Goal: Navigation & Orientation: Find specific page/section

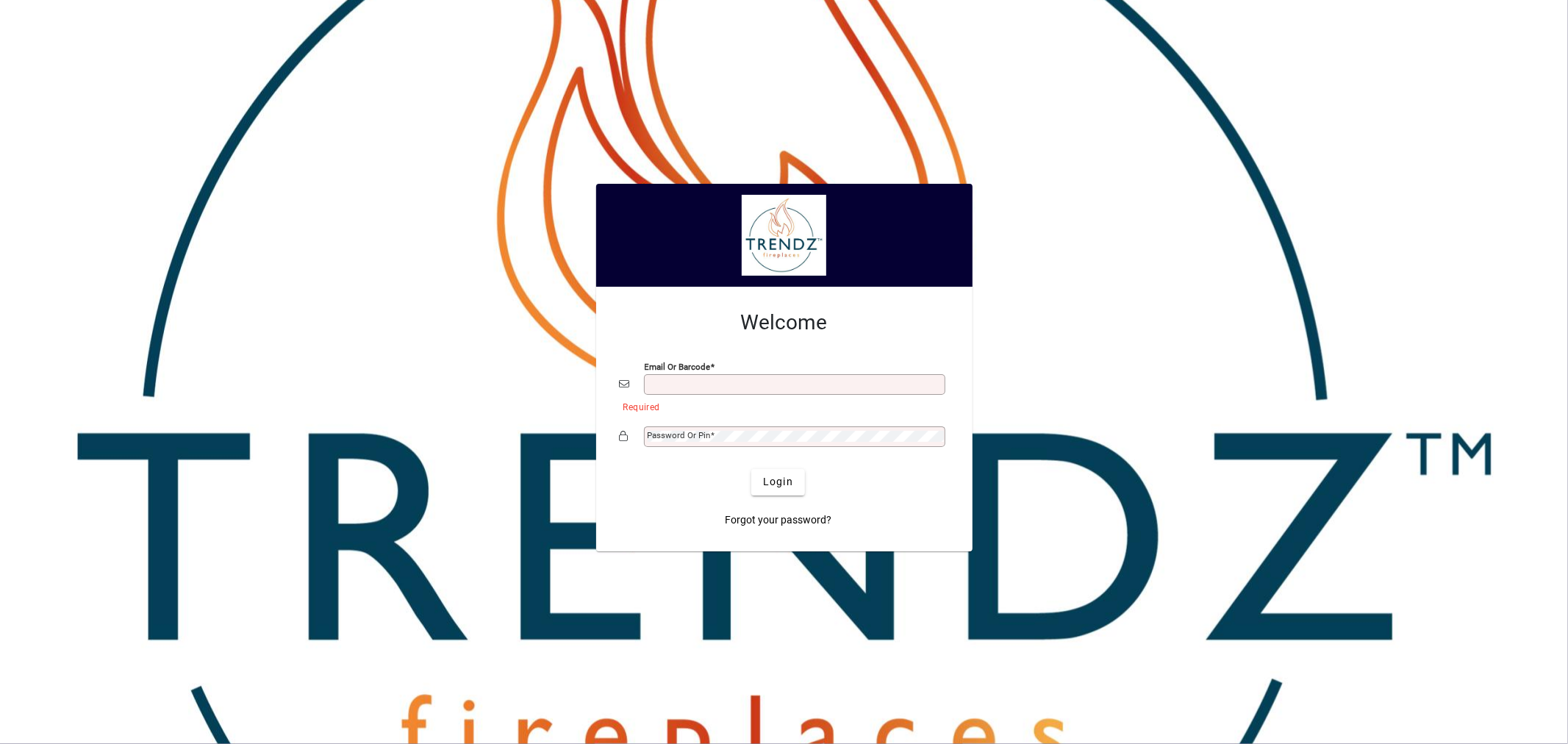
click at [750, 379] on input "Email or Barcode" at bounding box center [795, 384] width 297 height 12
type input "**********"
click at [776, 481] on span "Login" at bounding box center [778, 481] width 30 height 16
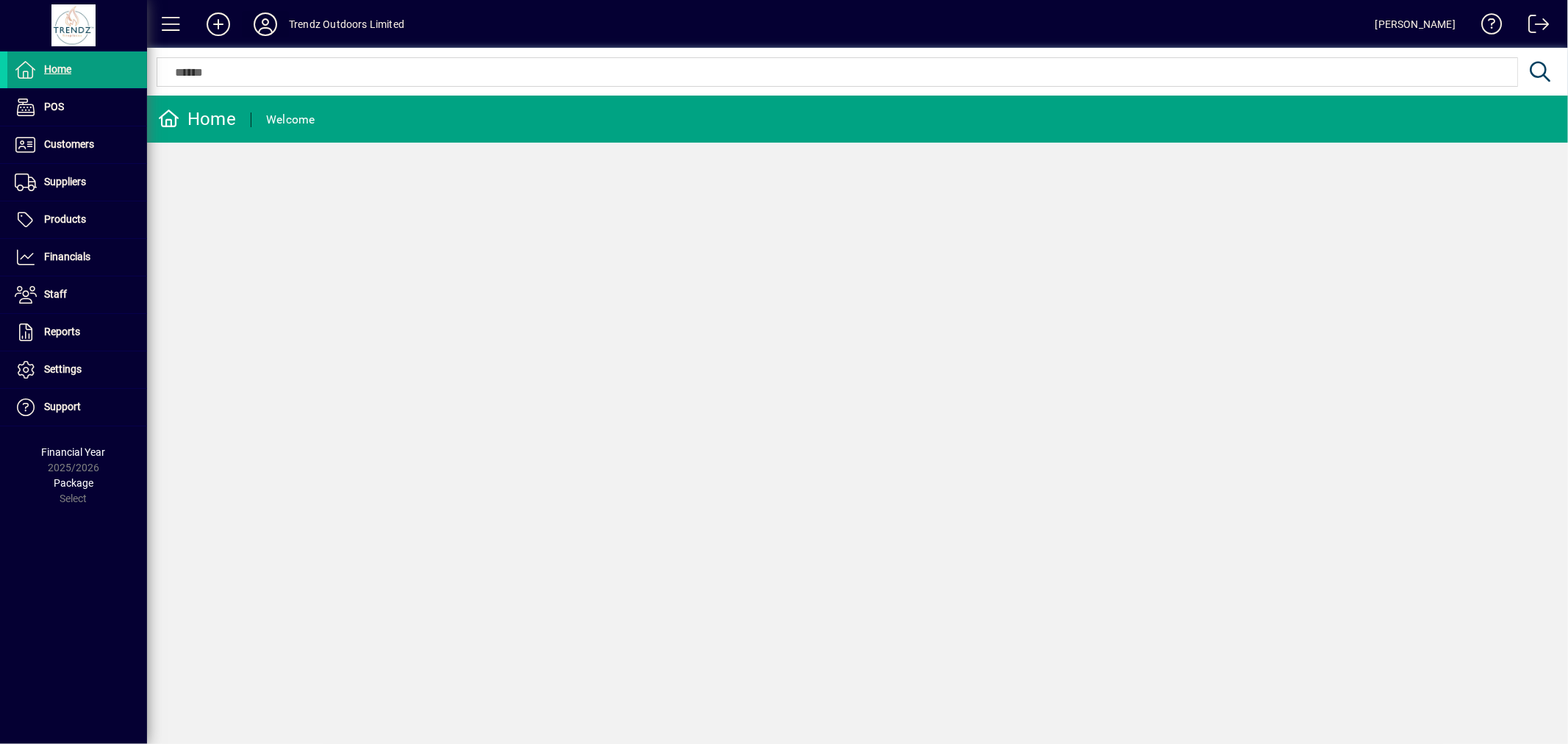
click at [273, 24] on icon at bounding box center [265, 24] width 29 height 23
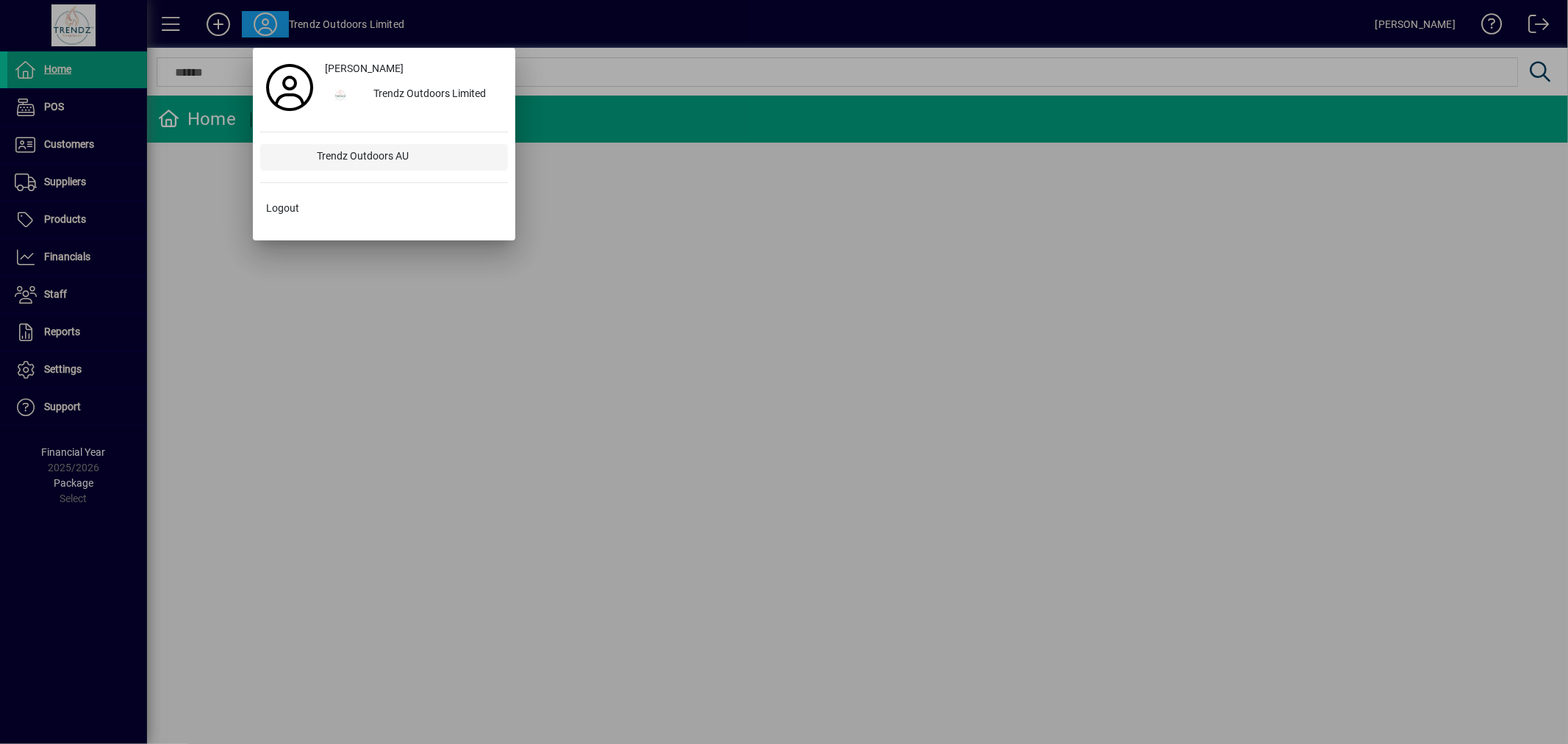
drag, startPoint x: 391, startPoint y: 90, endPoint x: 400, endPoint y: 148, distance: 58.7
click at [404, 140] on div "Ashley Lawry Trendz Outdoors Limited Trendz Outdoors AU Logout" at bounding box center [384, 143] width 248 height 178
click at [395, 159] on div "Trendz Outdoors AU" at bounding box center [406, 157] width 202 height 26
